Goal: Transaction & Acquisition: Purchase product/service

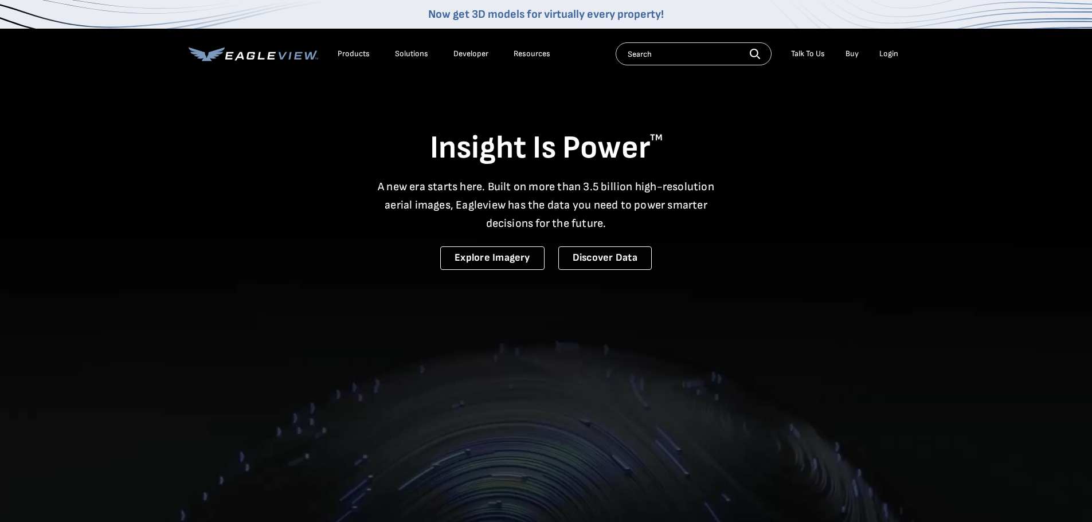
click at [889, 53] on div "Login" at bounding box center [888, 54] width 19 height 10
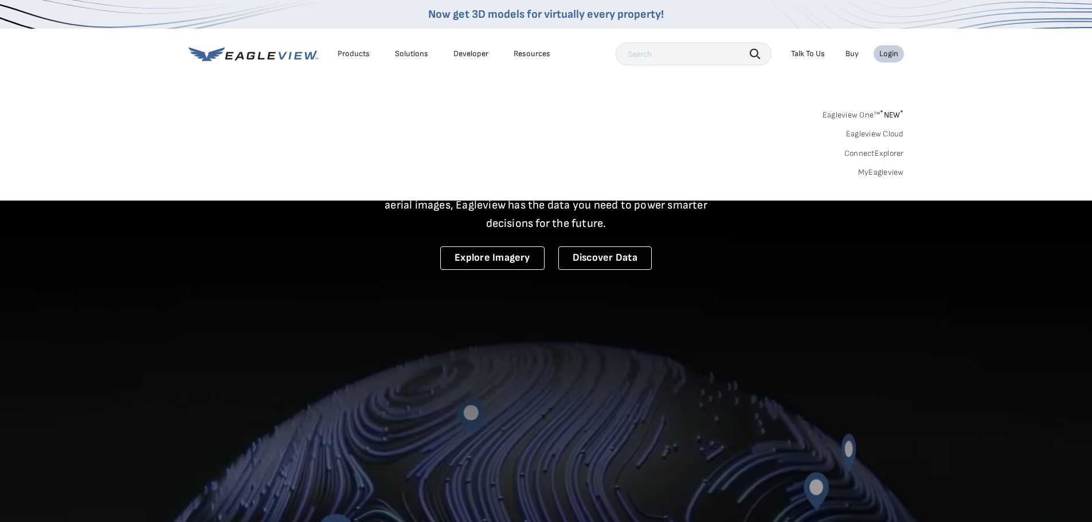
click at [879, 174] on link "MyEagleview" at bounding box center [881, 172] width 46 height 10
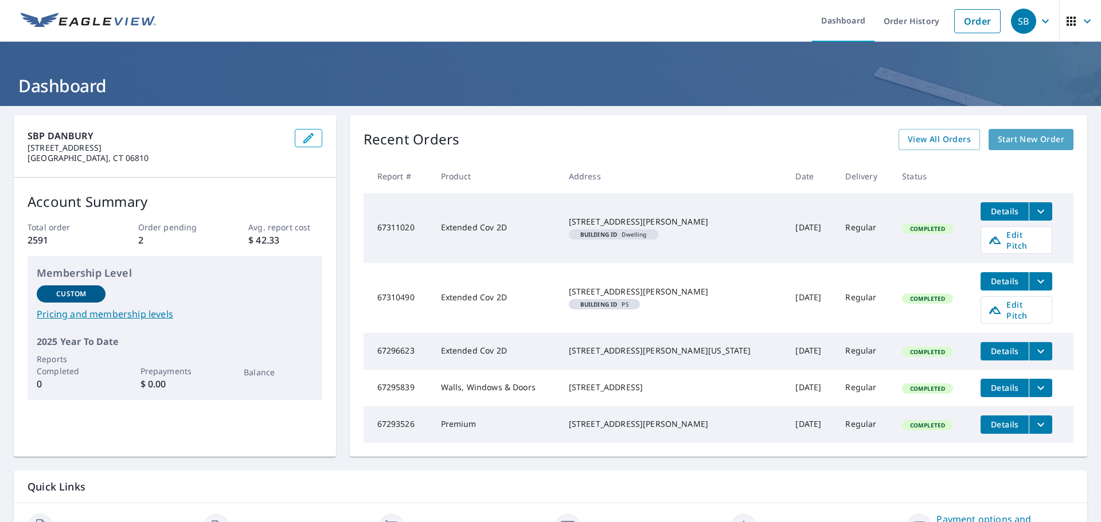
click at [1025, 138] on span "Start New Order" at bounding box center [1031, 139] width 67 height 14
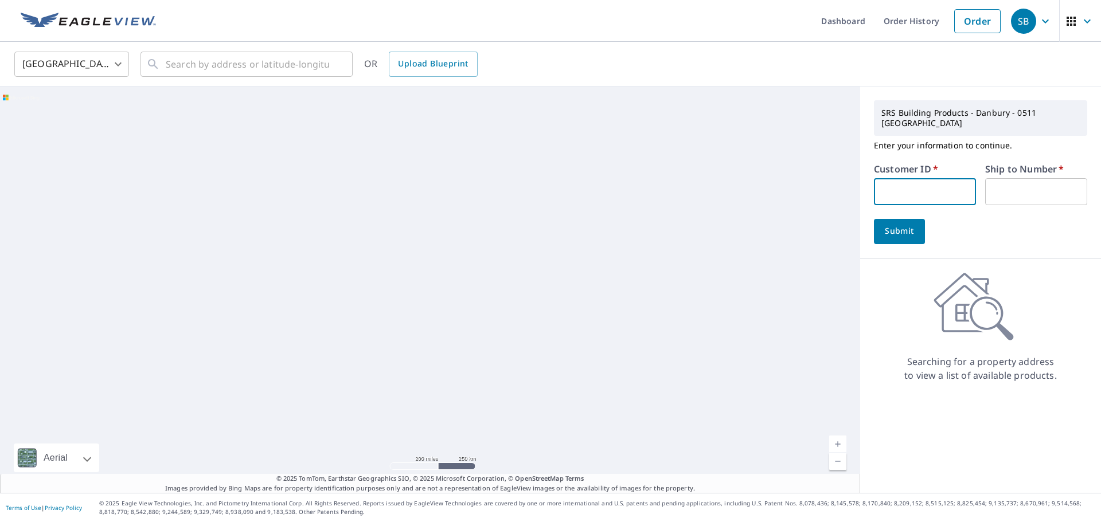
click at [877, 179] on input "text" at bounding box center [925, 191] width 102 height 27
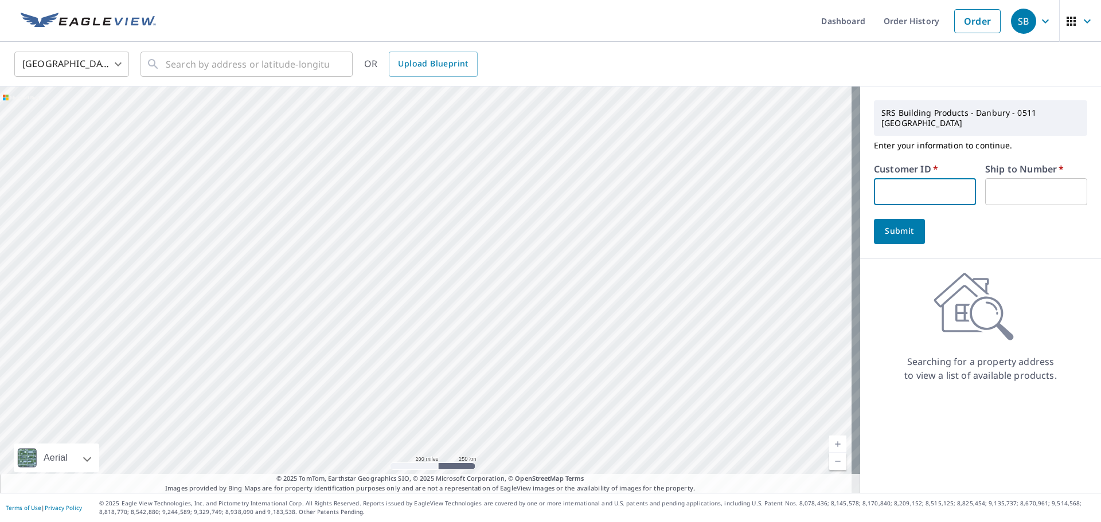
paste input "MOR511"
type input "MOR511"
click at [999, 179] on input "text" at bounding box center [1036, 191] width 102 height 27
type input "1"
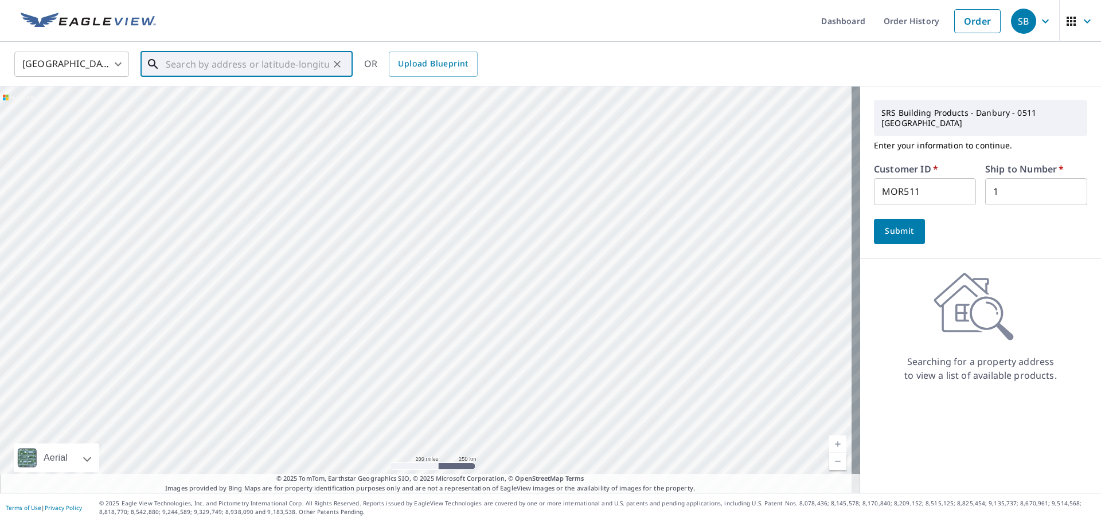
click at [238, 62] on input "text" at bounding box center [247, 64] width 163 height 32
click at [210, 103] on span "[STREET_ADDRESS]" at bounding box center [253, 98] width 180 height 14
type input "[STREET_ADDRESS]"
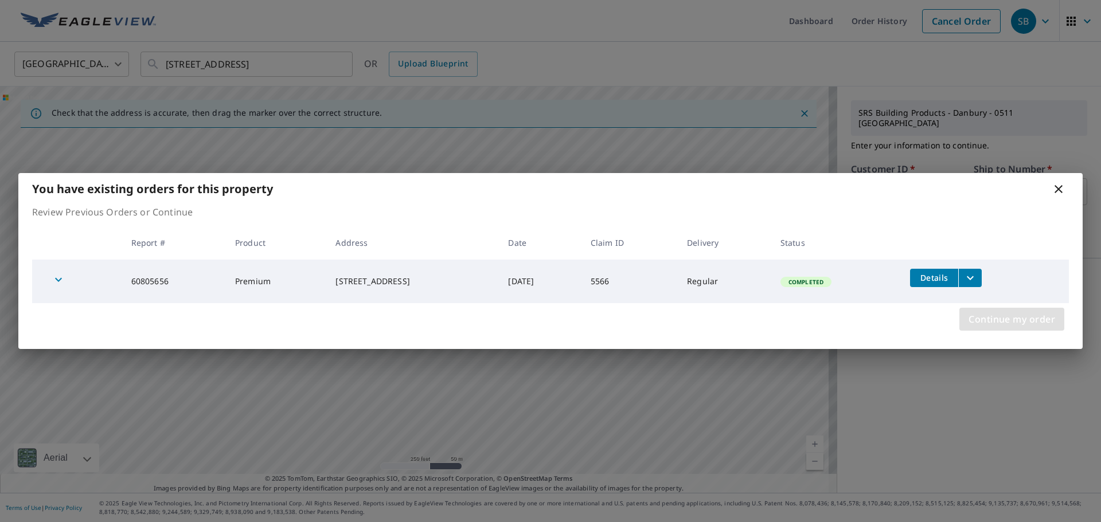
click at [1006, 317] on span "Continue my order" at bounding box center [1011, 319] width 87 height 16
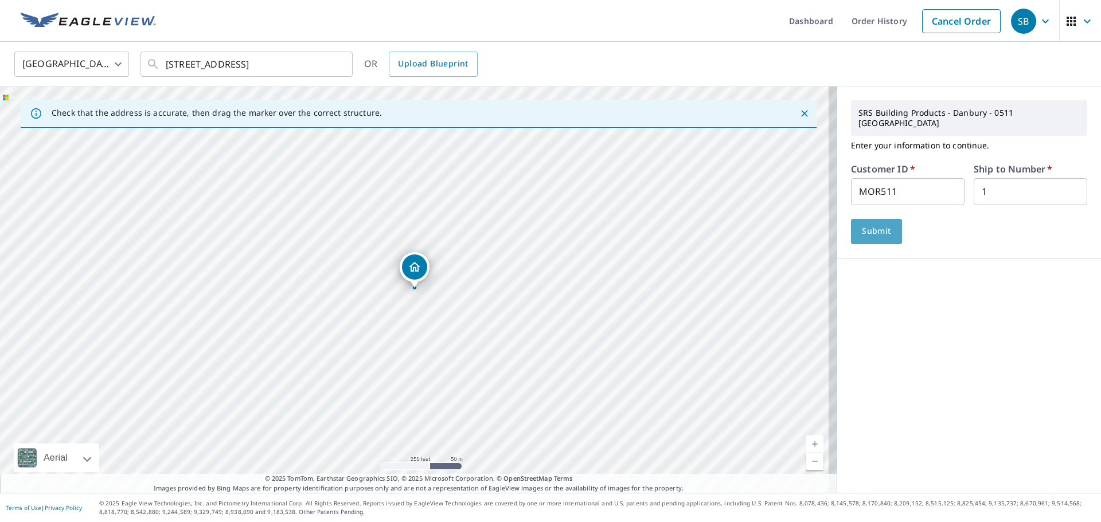
click at [866, 224] on span "Submit" at bounding box center [876, 231] width 33 height 14
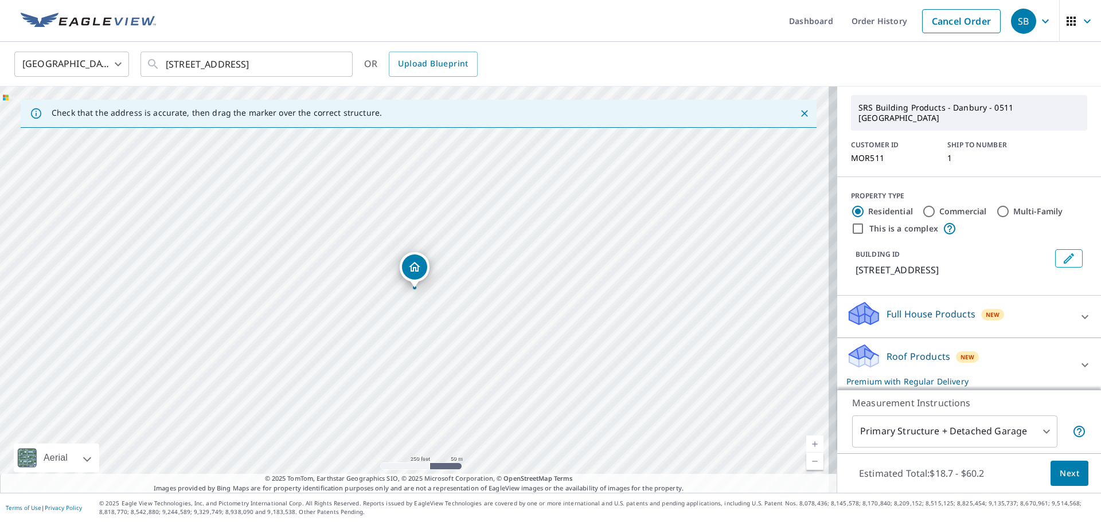
scroll to position [57, 0]
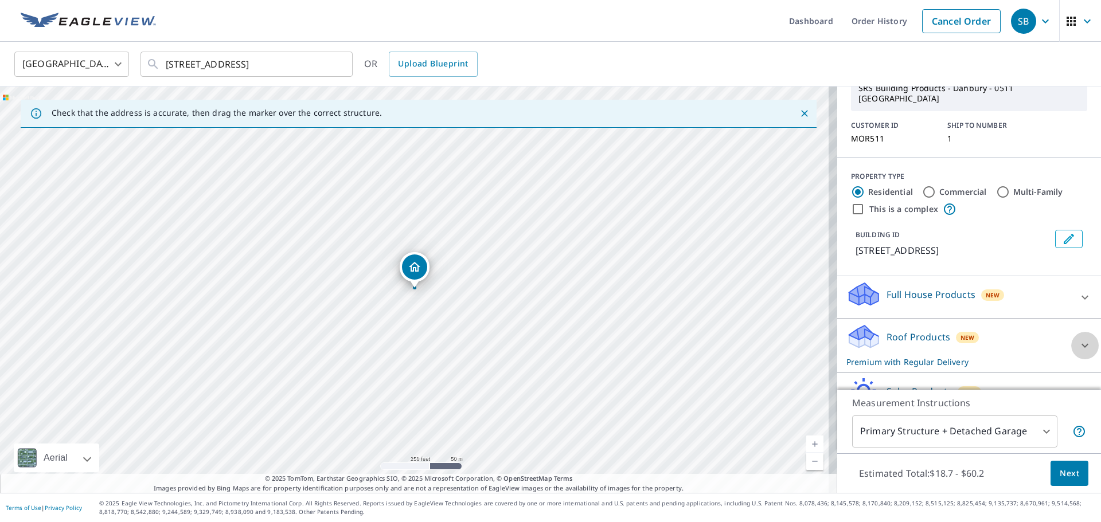
click at [1078, 339] on icon at bounding box center [1085, 346] width 14 height 14
click at [1061, 476] on span "Next" at bounding box center [1068, 474] width 19 height 14
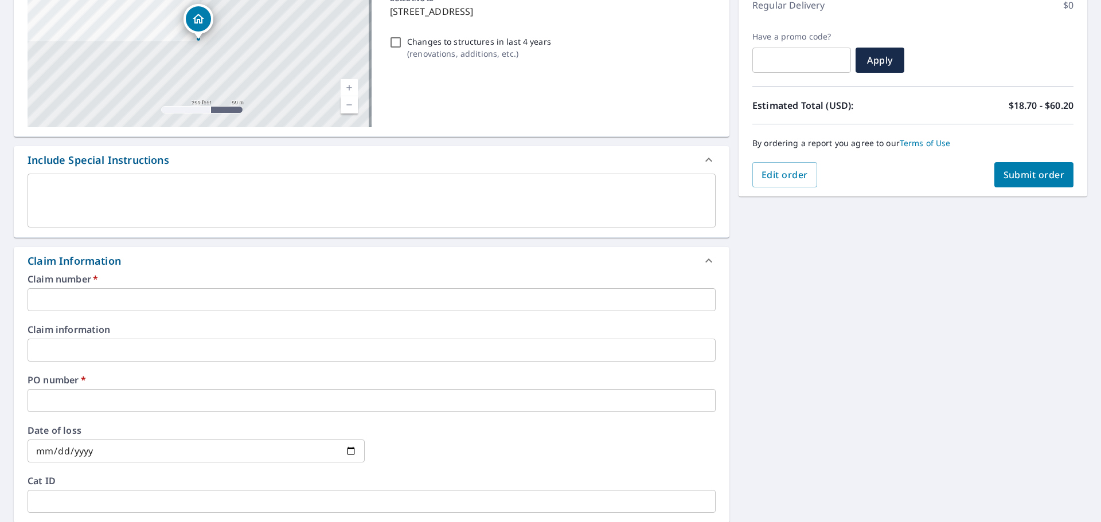
scroll to position [172, 0]
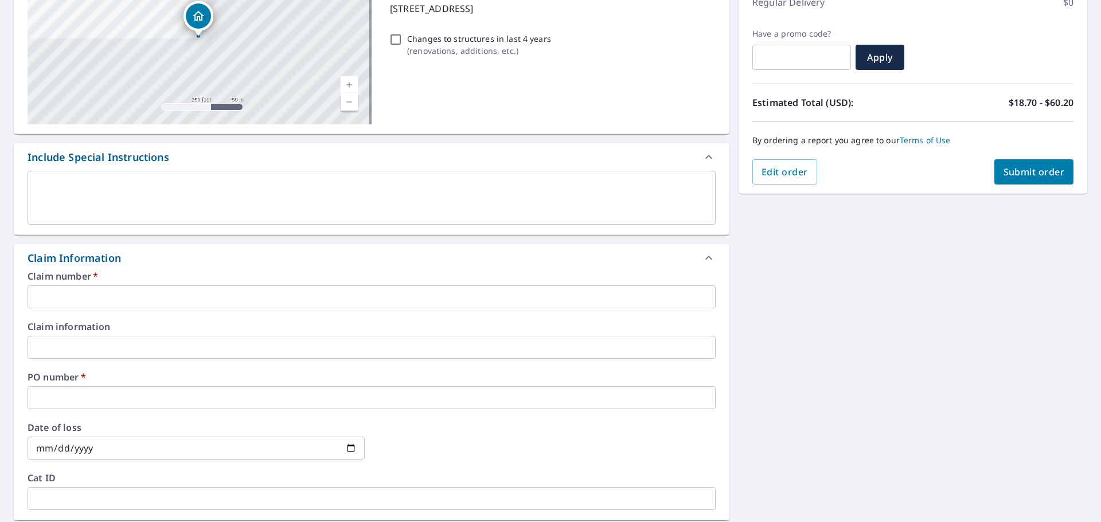
click at [61, 296] on input "text" at bounding box center [372, 296] width 688 height 23
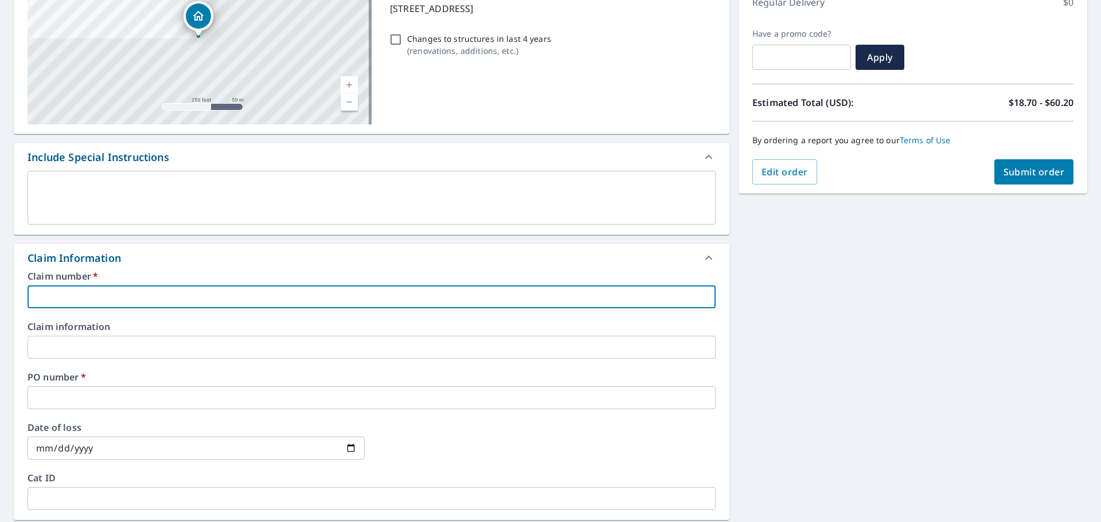
type input "2"
checkbox input "true"
type input "22"
checkbox input "true"
type input "227"
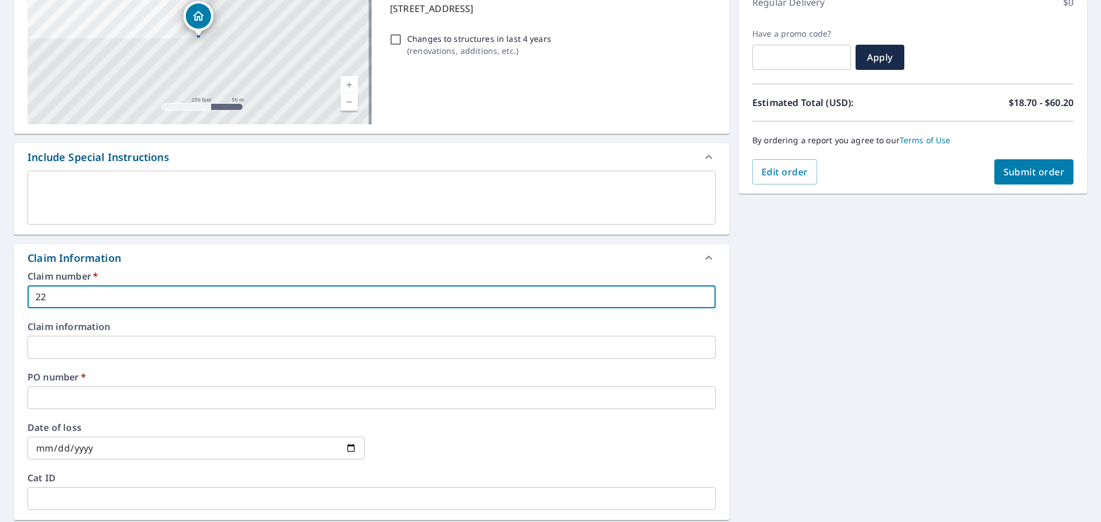
checkbox input "true"
type input "227"
checkbox input "true"
type input "227 M"
checkbox input "true"
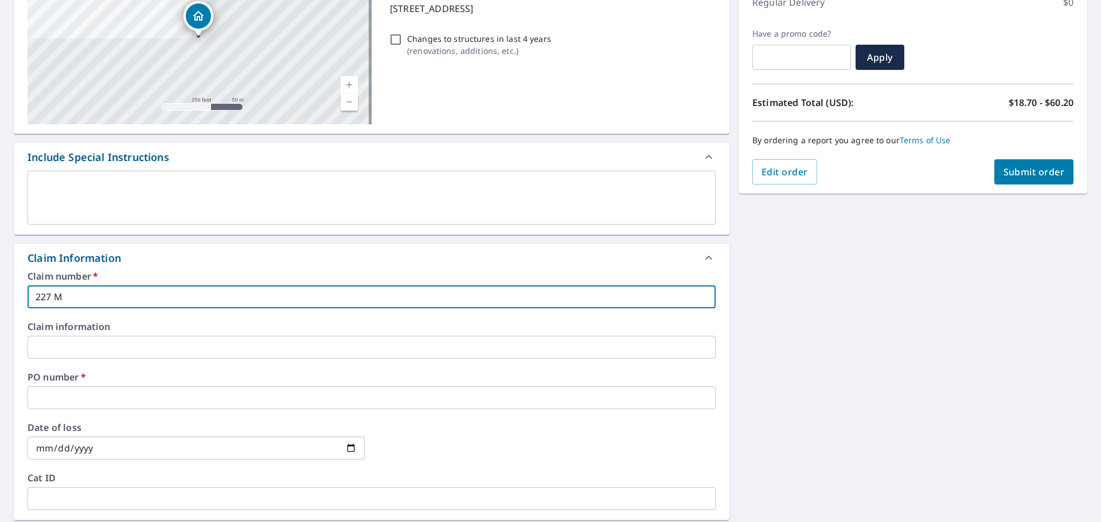
type input "227 MI"
checkbox input "true"
type input "227 MIS"
checkbox input "true"
type input "227 MI"
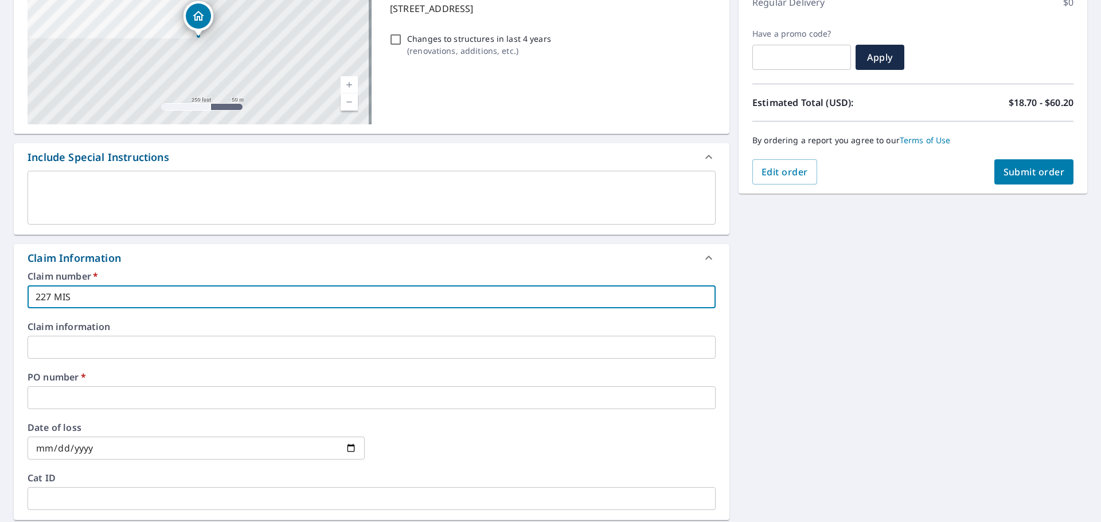
checkbox input "true"
type input "227 MID"
checkbox input "true"
type input "227 MIDD"
checkbox input "true"
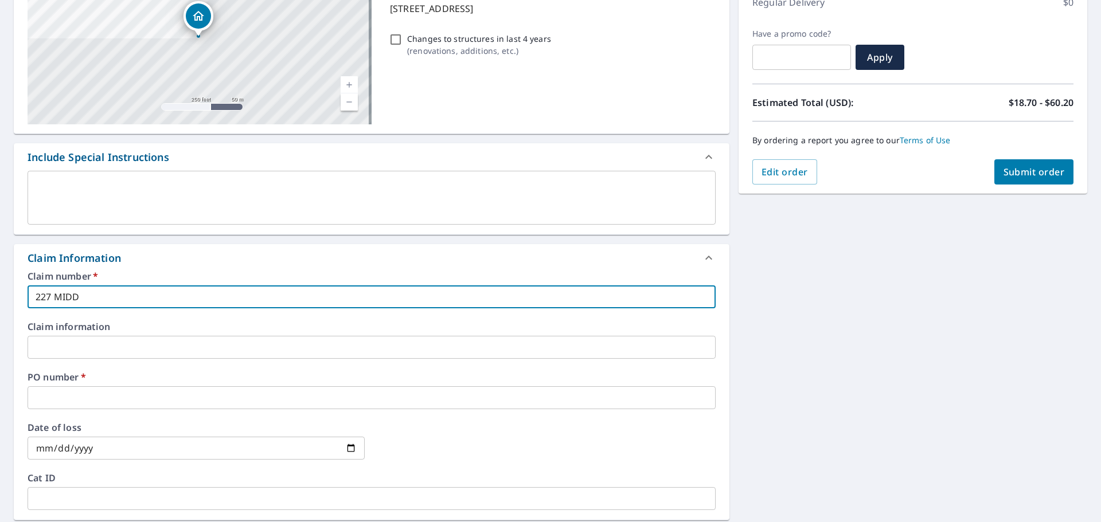
type input "227 MIDDL"
checkbox input "true"
type input "227 MIDDLE"
checkbox input "true"
type input "227 MIDDLE"
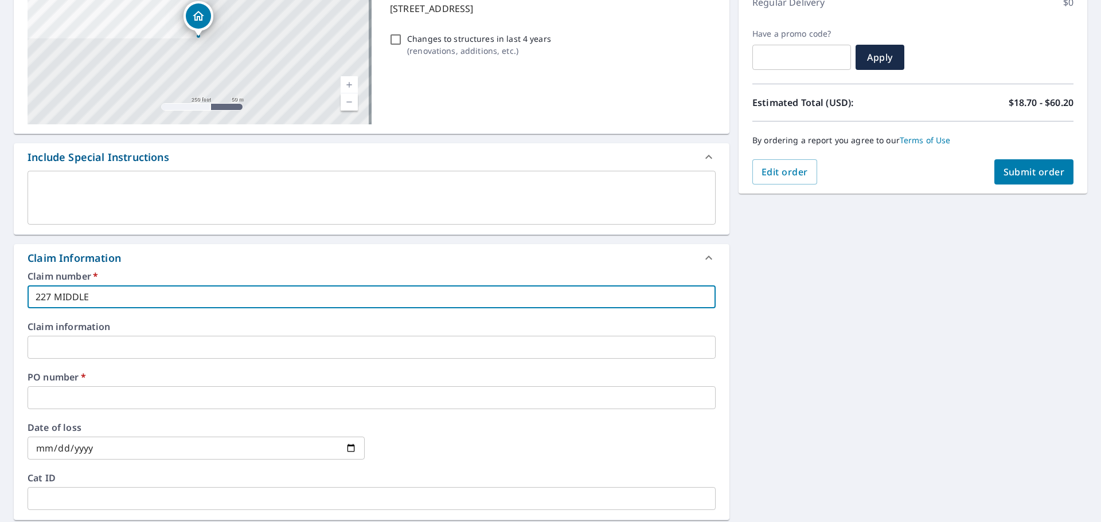
checkbox input "true"
type input "227 MIDDLE P"
checkbox input "true"
type input "227 [GEOGRAPHIC_DATA]"
checkbox input "true"
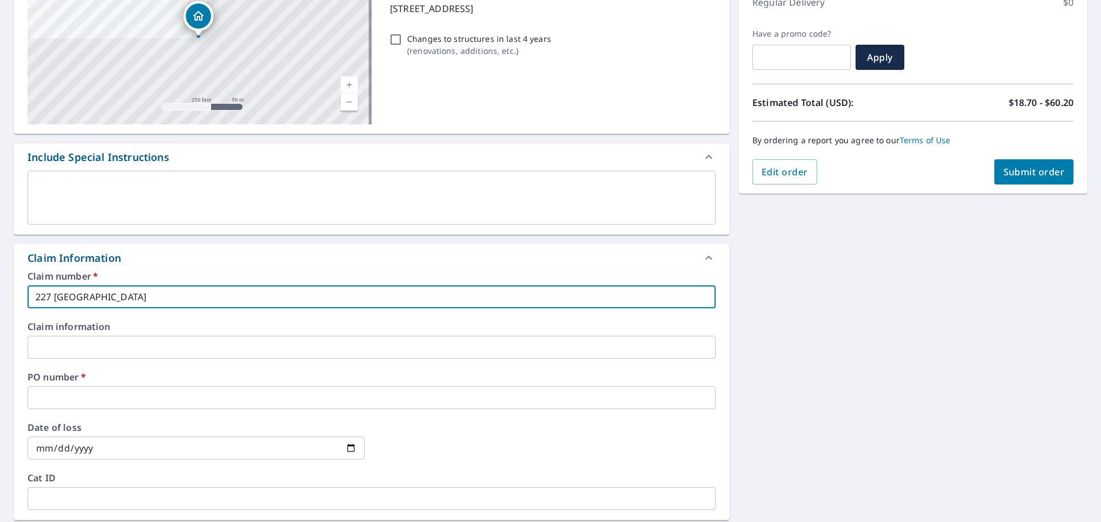
type input "227 MIDDLE PAT"
checkbox input "true"
type input "227 MIDDLE [PERSON_NAME]"
checkbox input "true"
type input "227 MIDDLE PATEN"
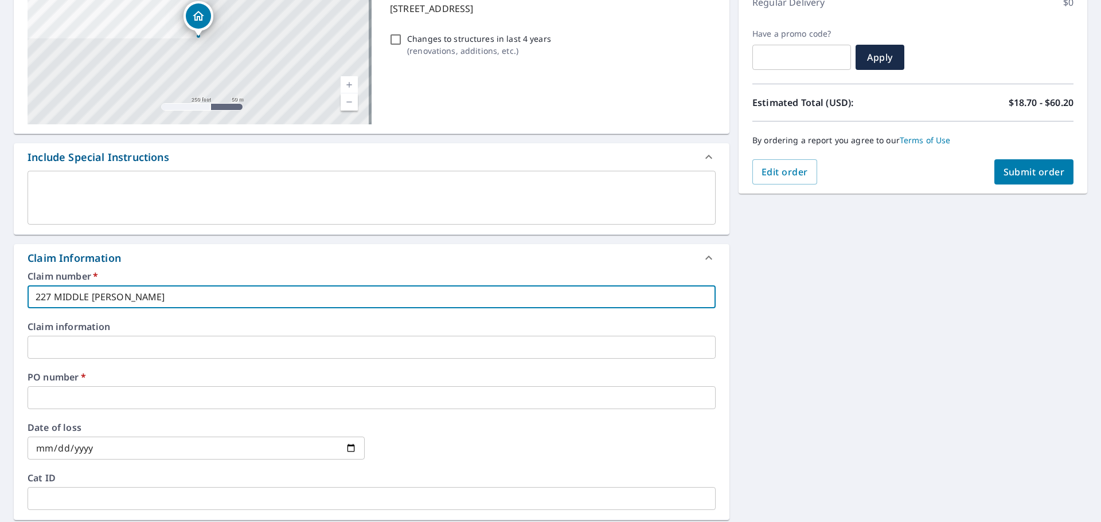
checkbox input "true"
type input "227 MIDDLE PATENT"
checkbox input "true"
type input "227 MIDDLE PATENT"
checkbox input "true"
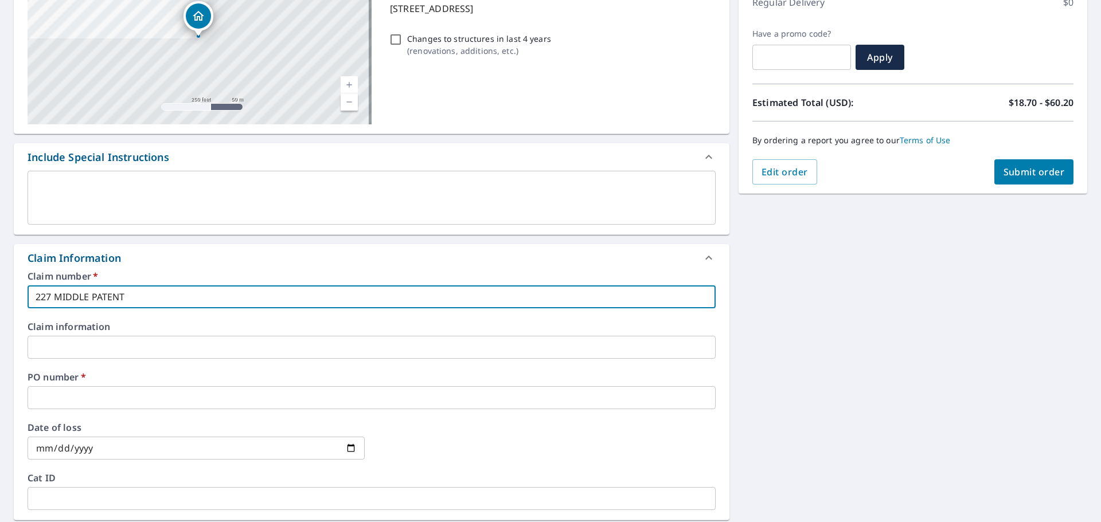
type input "227 MIDDLE PATENT R"
checkbox input "true"
type input "[STREET_ADDRESS]"
checkbox input "true"
type input "[STREET_ADDRESS]"
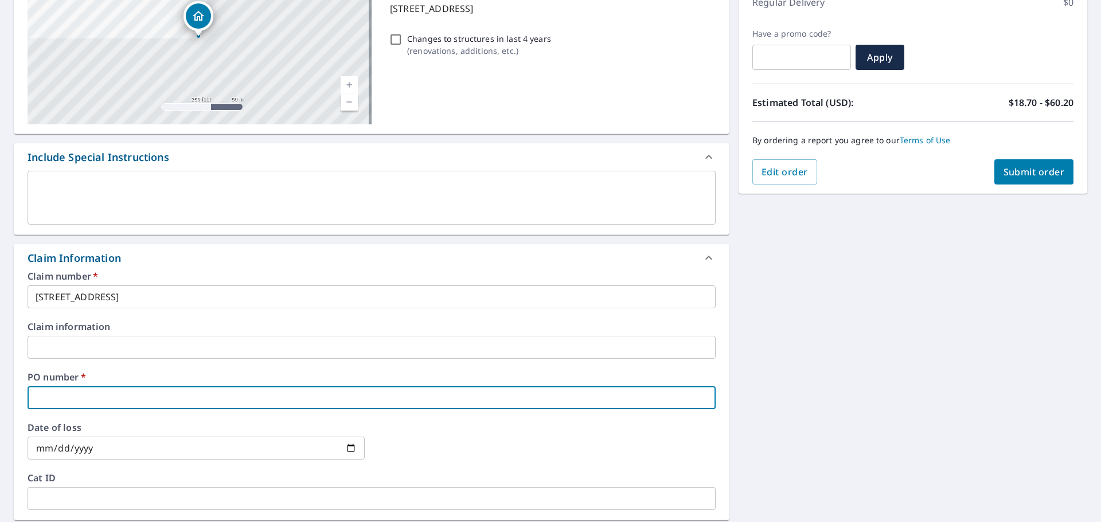
type input "2"
checkbox input "true"
type input "22"
checkbox input "true"
type input "227"
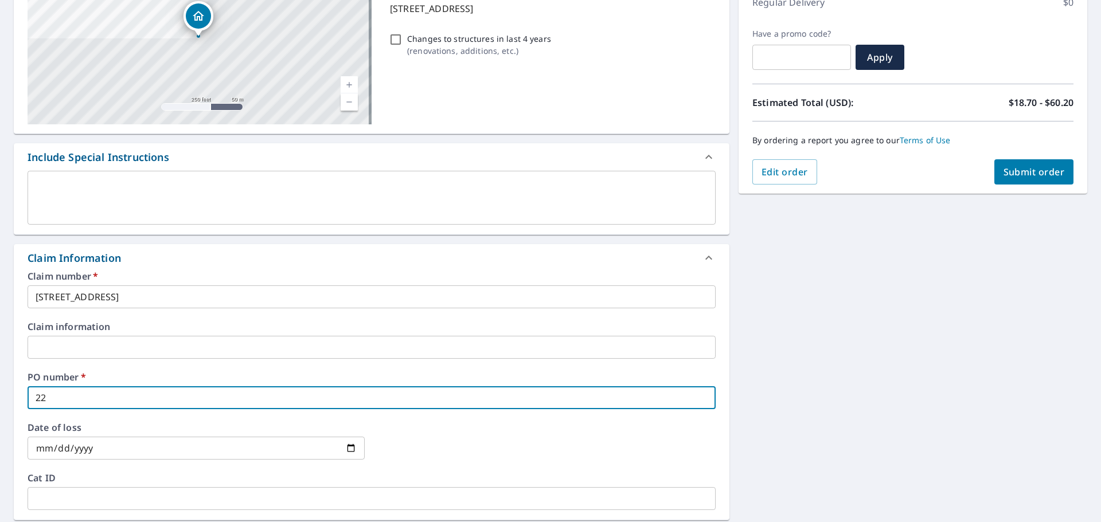
checkbox input "true"
type input "227"
checkbox input "true"
type input "227 M"
checkbox input "true"
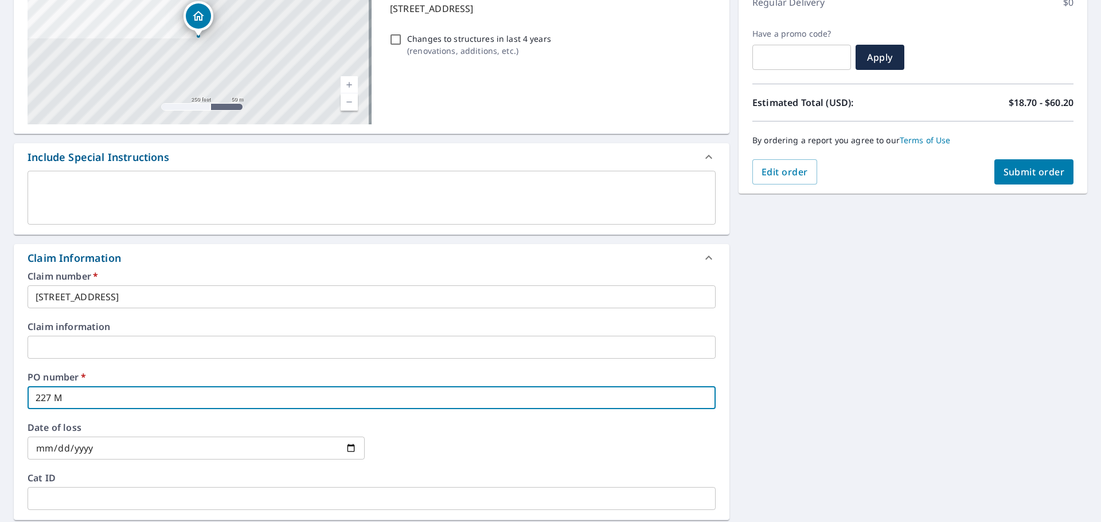
type input "227 MI"
checkbox input "true"
type input "227 MID"
checkbox input "true"
type input "227 MIDD"
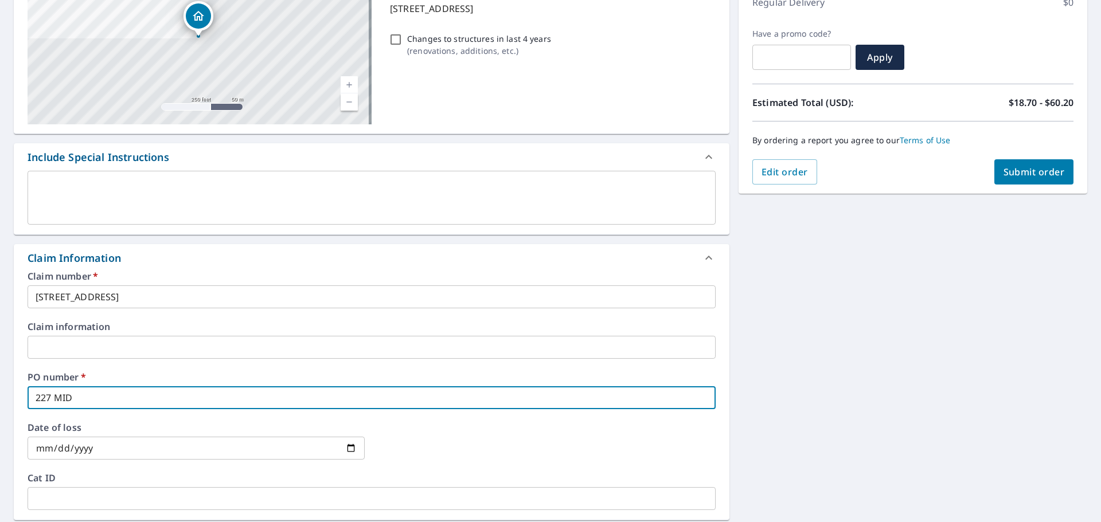
checkbox input "true"
type input "227 MIDDL"
checkbox input "true"
type input "227 MIDDLE"
checkbox input "true"
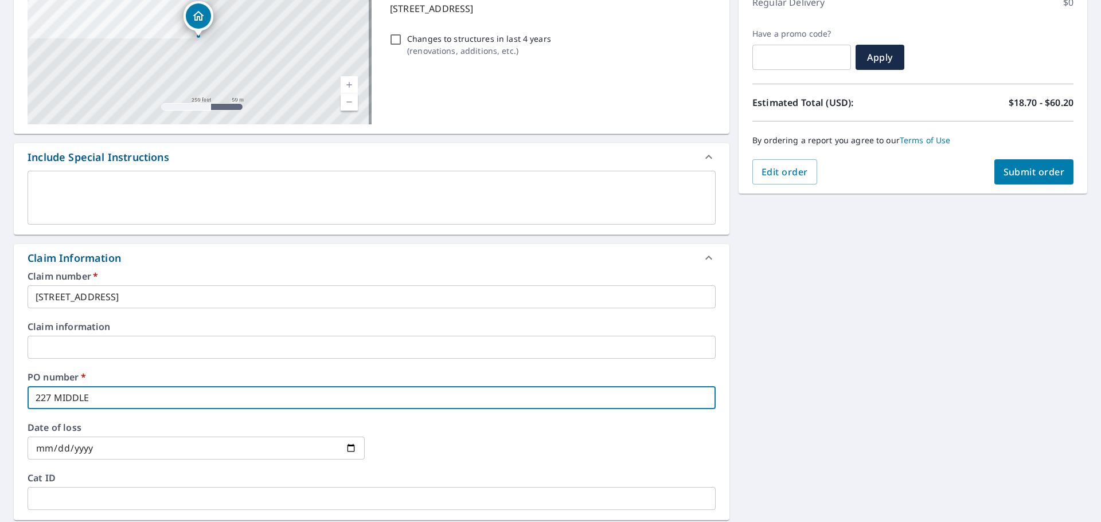
type input "227 MIDDLE"
checkbox input "true"
type input "227 MIDDLE P"
checkbox input "true"
type input "227 [GEOGRAPHIC_DATA]"
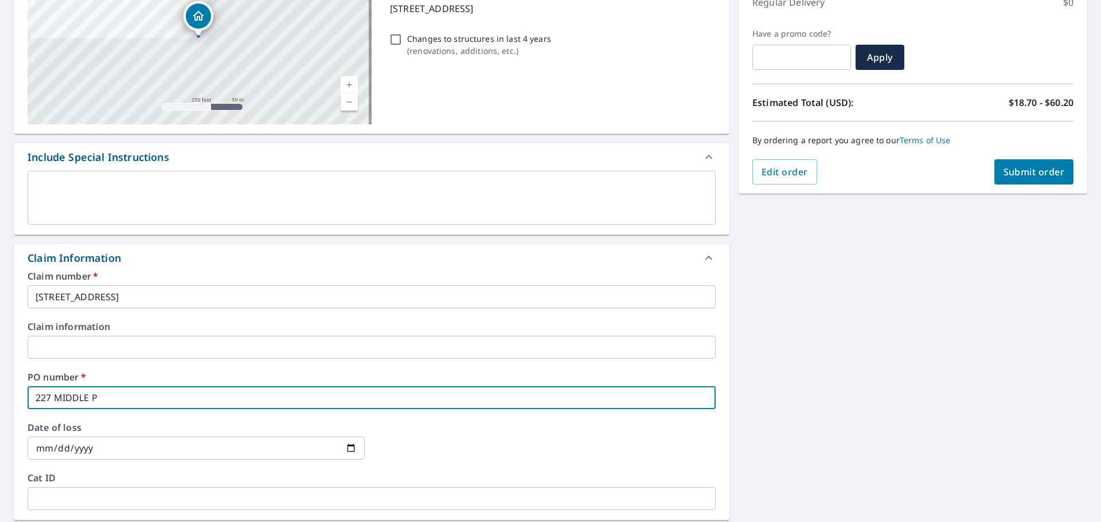
checkbox input "true"
type input "227 MIDDLE PAT"
checkbox input "true"
type input "227 MIDDLE [PERSON_NAME]"
checkbox input "true"
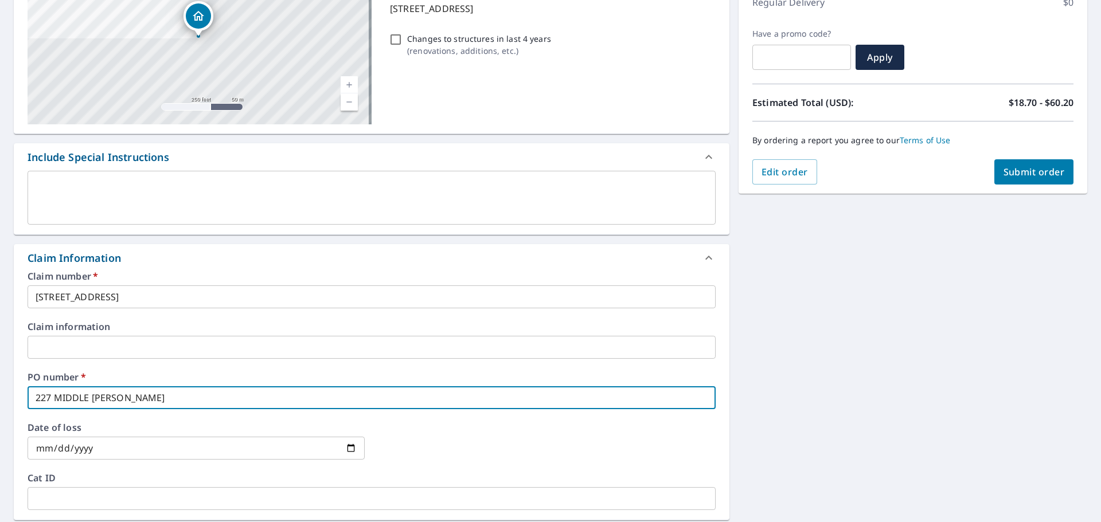
type input "227 MIDDLE PATEN"
checkbox input "true"
type input "227 MIDDLE PATENE"
checkbox input "true"
type input "227 MIDDLE PATEN"
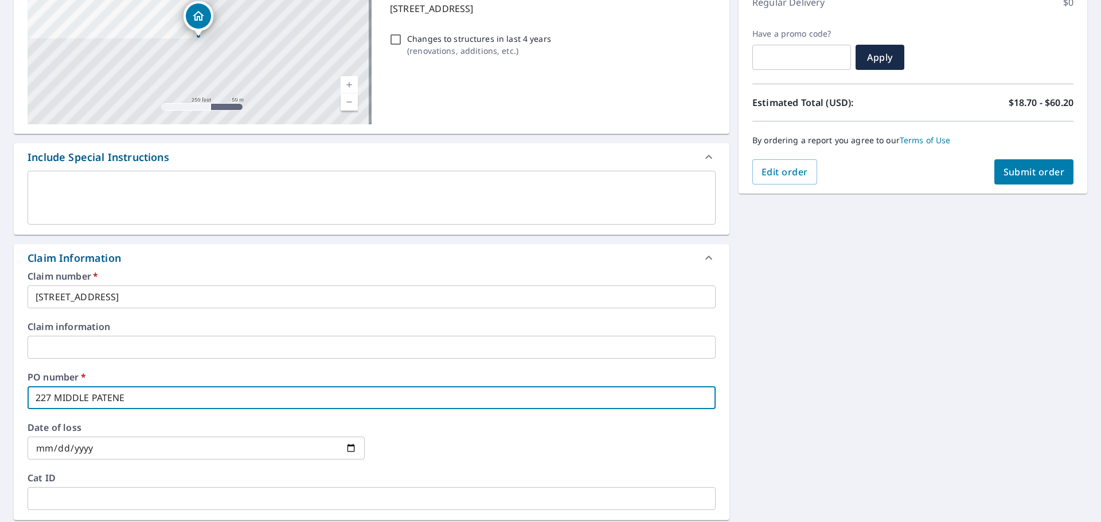
checkbox input "true"
type input "227 MIDDLE PATENT"
checkbox input "true"
type input "227 MIDDLE PATENT"
checkbox input "true"
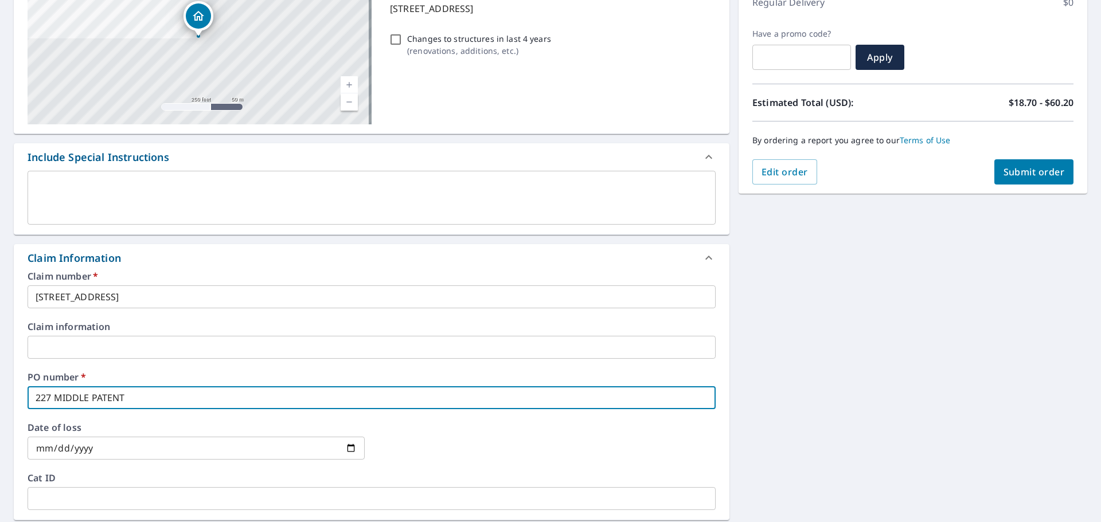
type input "227 MIDDLE PATENT R"
checkbox input "true"
type input "[STREET_ADDRESS]"
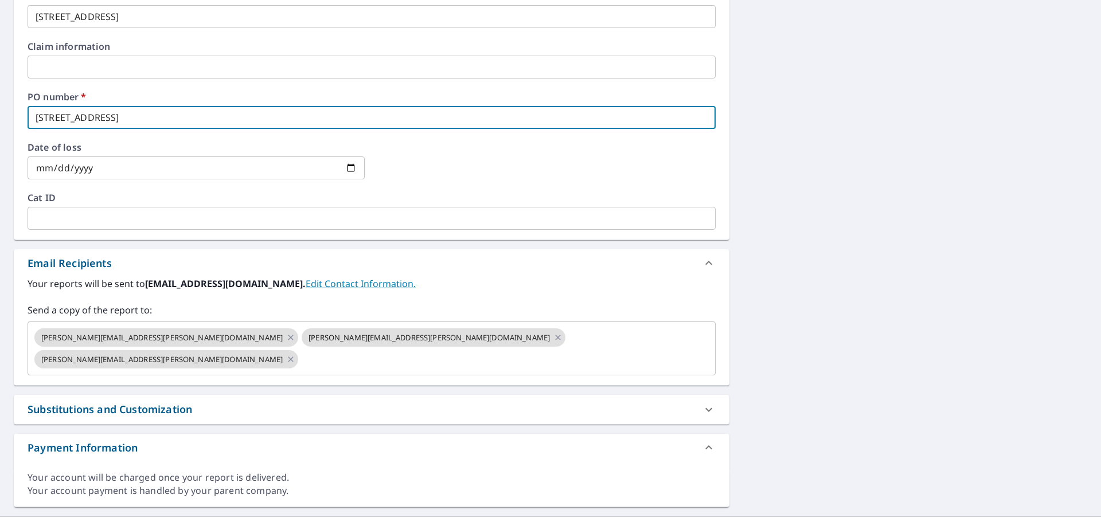
scroll to position [454, 0]
click at [286, 337] on icon at bounding box center [290, 336] width 9 height 13
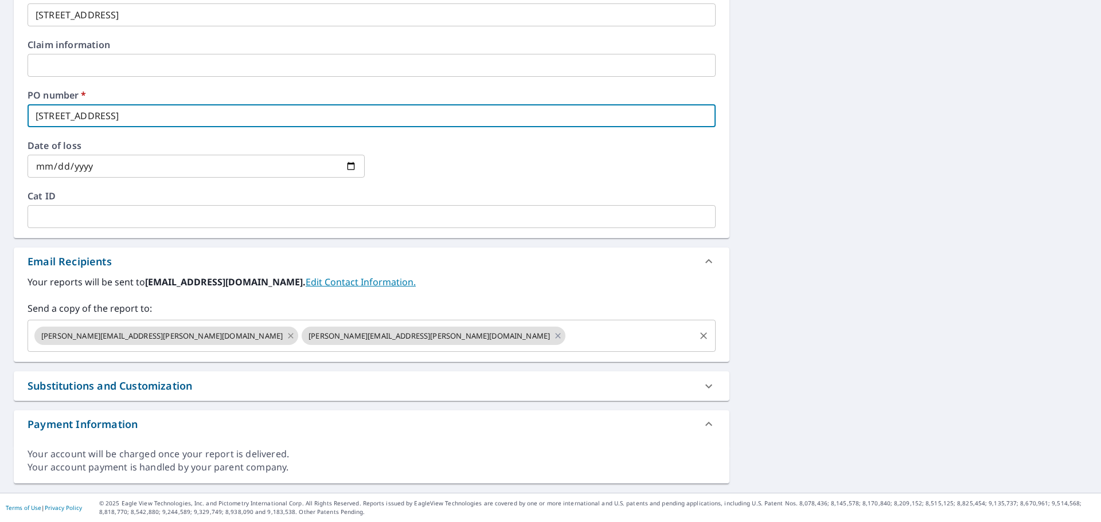
click at [286, 332] on icon at bounding box center [290, 336] width 9 height 13
checkbox input "true"
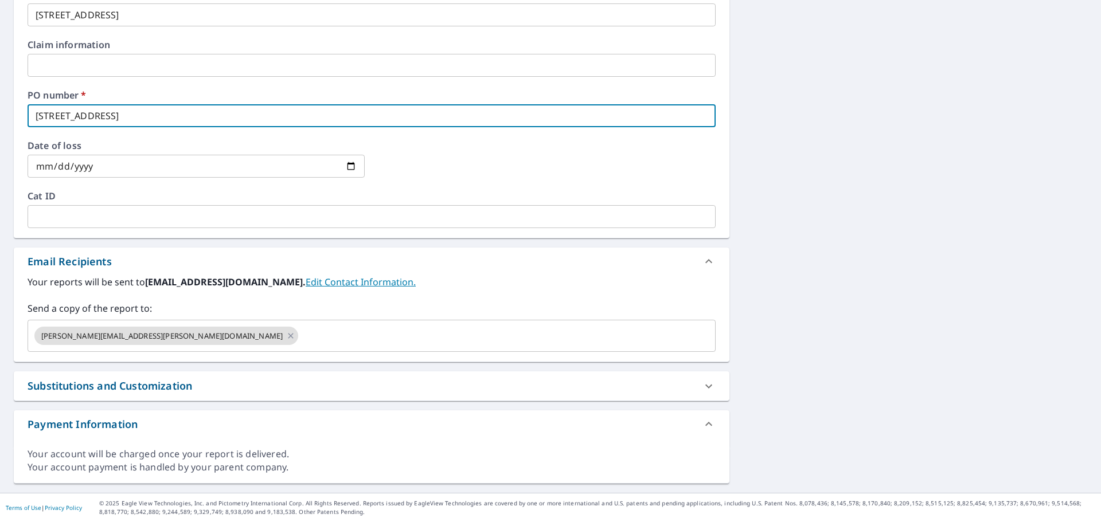
type input "[STREET_ADDRESS]"
click at [300, 334] on input "text" at bounding box center [496, 336] width 393 height 22
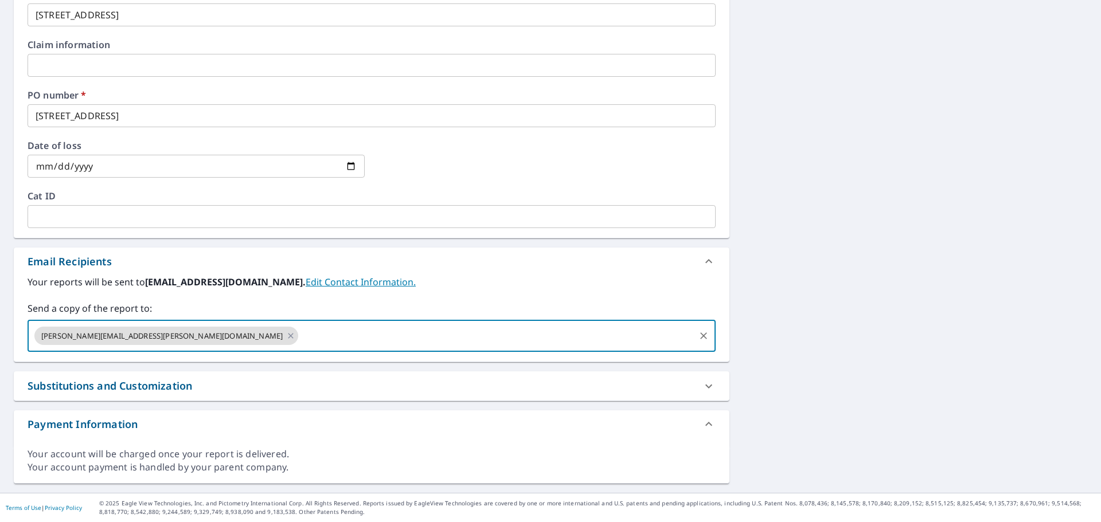
paste input "[EMAIL_ADDRESS][DOMAIN_NAME]"
type input "[EMAIL_ADDRESS][DOMAIN_NAME]"
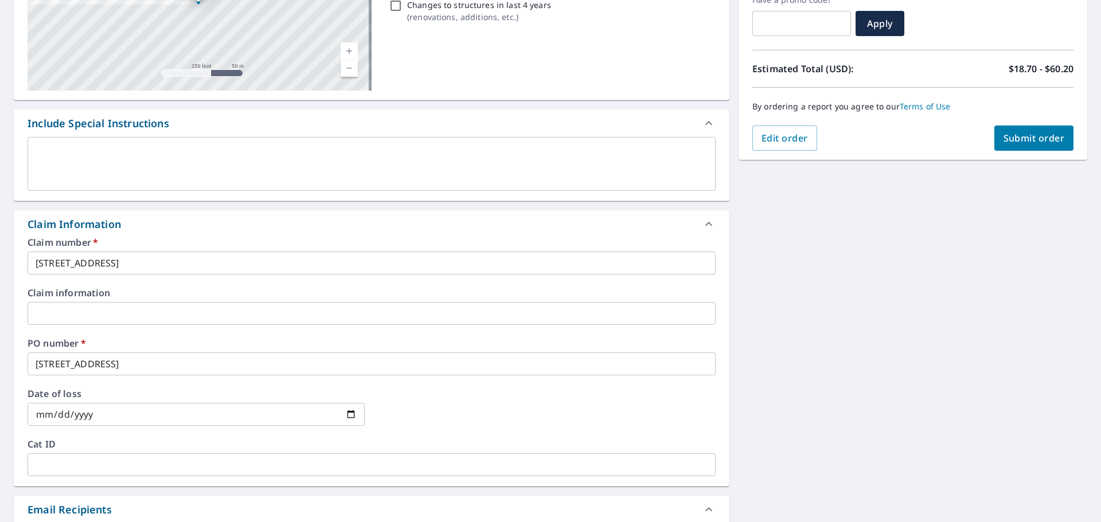
scroll to position [53, 0]
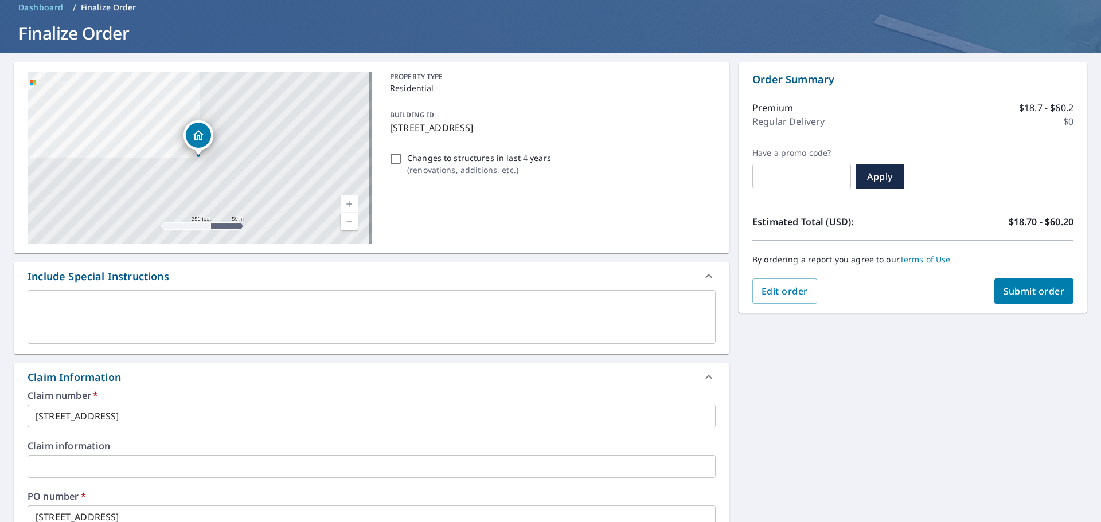
click at [1035, 288] on span "Submit order" at bounding box center [1033, 291] width 61 height 13
checkbox input "true"
